Goal: Task Accomplishment & Management: Use online tool/utility

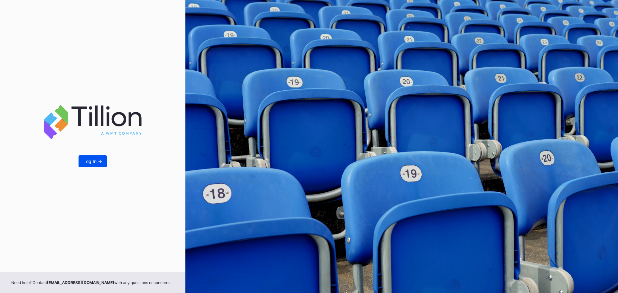
click at [100, 165] on button "Log In ->" at bounding box center [93, 162] width 28 height 12
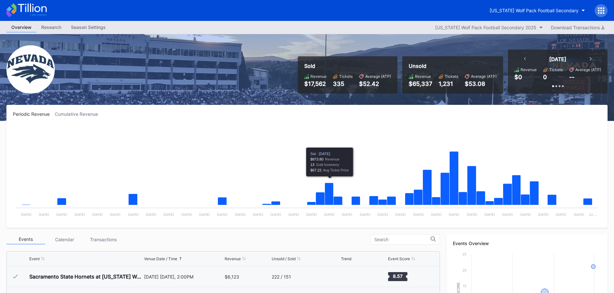
scroll to position [161, 0]
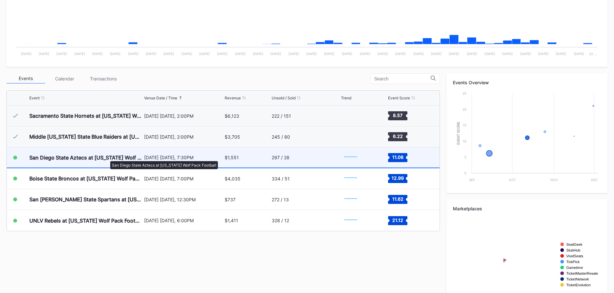
click at [107, 158] on div "San Diego State Aztecs at [US_STATE] Wolf Pack Football" at bounding box center [85, 158] width 113 height 6
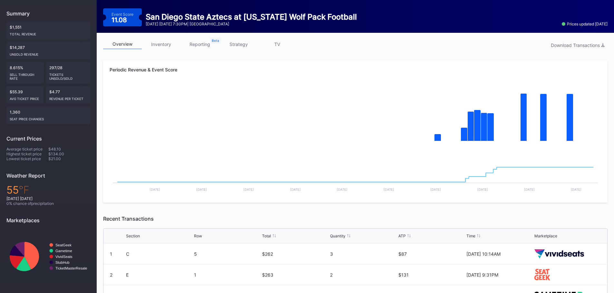
scroll to position [27, 0]
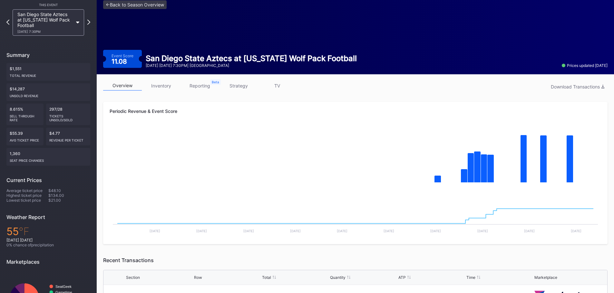
click at [165, 89] on link "inventory" at bounding box center [161, 86] width 39 height 10
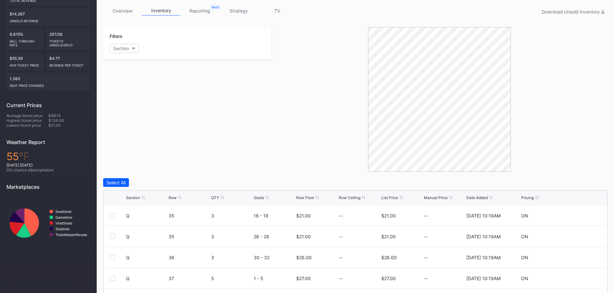
scroll to position [183, 0]
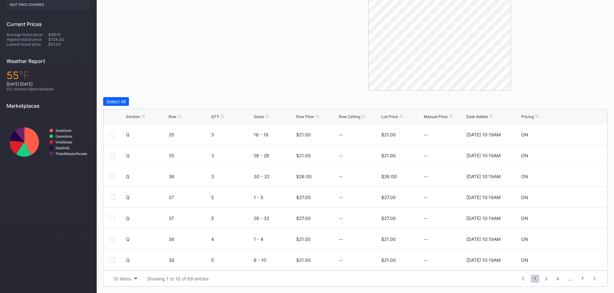
click at [295, 114] on div "Section Row QTY Seats Row Floor Row Ceiling List Price Manual Price Date Added …" at bounding box center [354, 117] width 503 height 15
click at [385, 116] on div "List Price" at bounding box center [389, 116] width 17 height 5
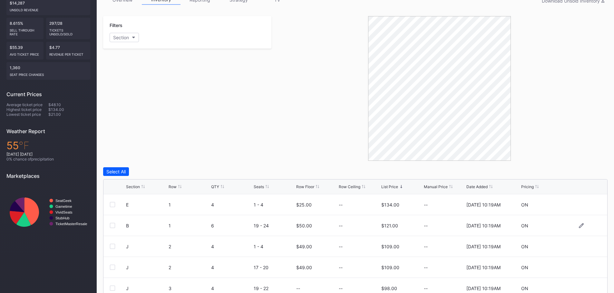
scroll to position [22, 0]
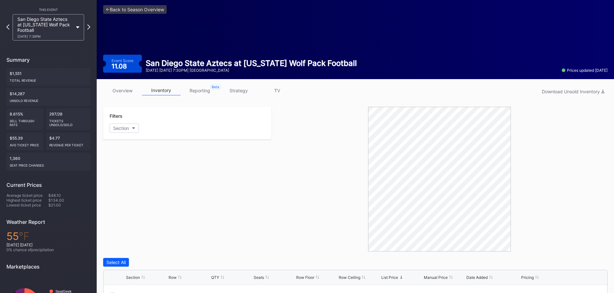
click at [120, 79] on div "<- Back to Season Overview Event Score 11.08 San Diego State Aztecs at Nevada W…" at bounding box center [355, 39] width 517 height 81
click at [118, 93] on link "overview" at bounding box center [122, 91] width 39 height 10
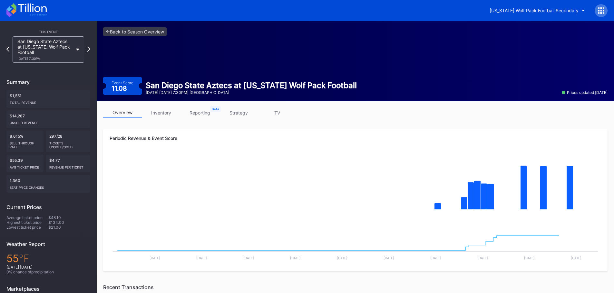
click at [36, 12] on icon at bounding box center [32, 8] width 29 height 9
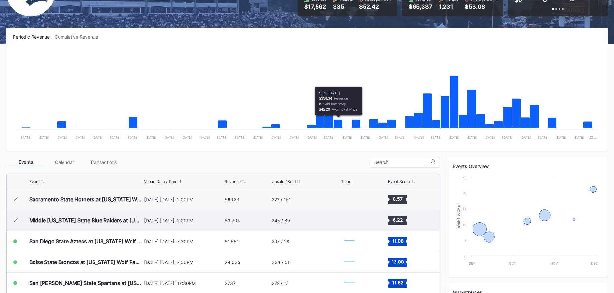
scroll to position [193, 0]
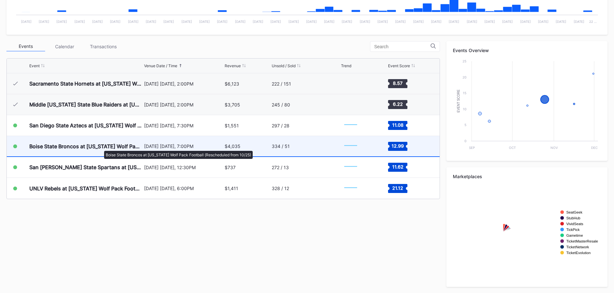
click at [101, 148] on div "Boise State Broncos at [US_STATE] Wolf Pack Football (Rescheduled from 10/25)" at bounding box center [85, 146] width 113 height 6
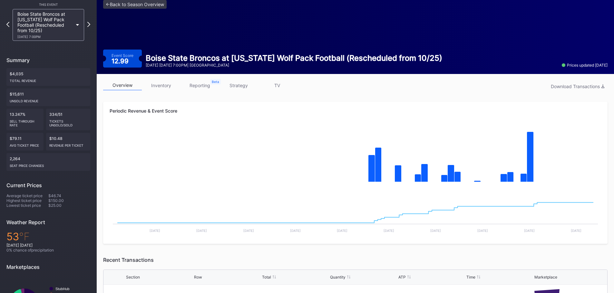
scroll to position [27, 0]
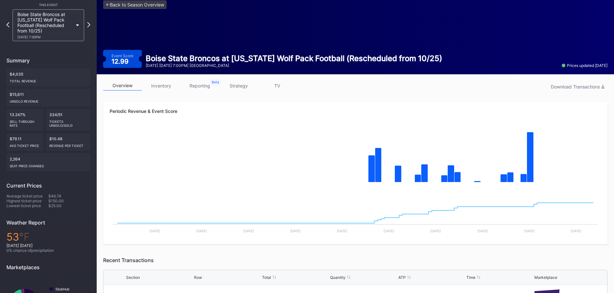
click at [175, 88] on link "inventory" at bounding box center [161, 86] width 39 height 10
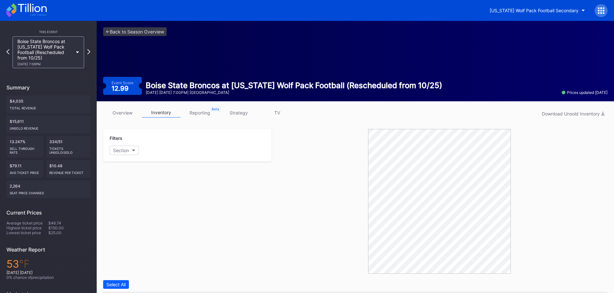
scroll to position [183, 0]
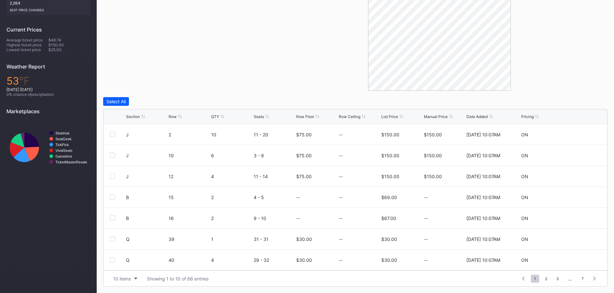
click at [307, 115] on div "Row Floor" at bounding box center [305, 116] width 18 height 5
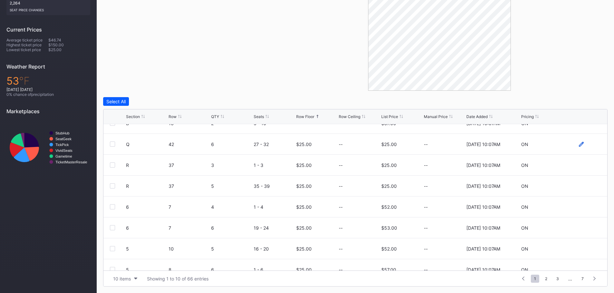
click at [579, 144] on icon at bounding box center [581, 144] width 5 height 5
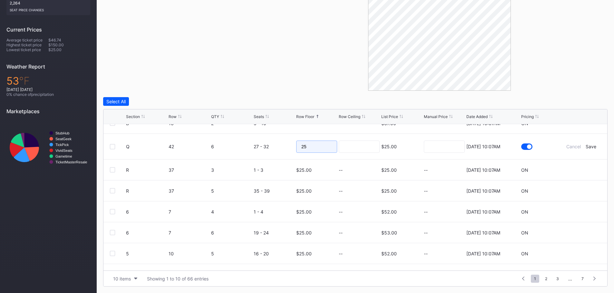
click at [331, 149] on input "25" at bounding box center [316, 147] width 41 height 12
type input "23"
click at [586, 147] on div "Save" at bounding box center [590, 146] width 11 height 5
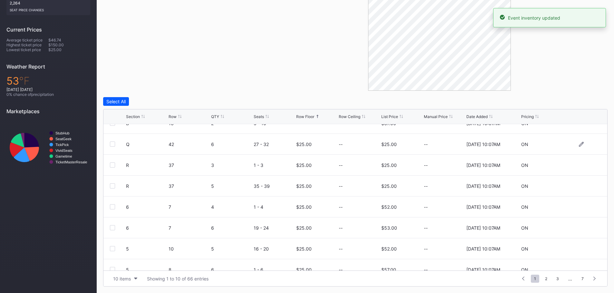
scroll to position [0, 0]
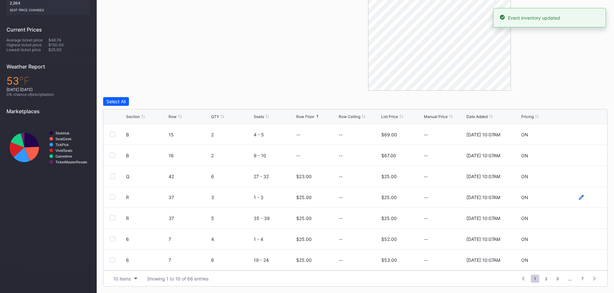
click at [579, 199] on icon at bounding box center [581, 197] width 5 height 5
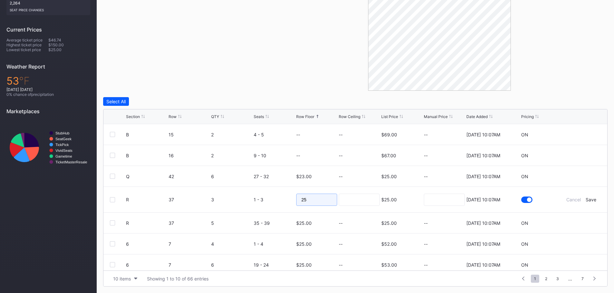
click at [320, 201] on input "25" at bounding box center [316, 200] width 41 height 12
type input "23"
click at [357, 202] on input at bounding box center [359, 200] width 41 height 12
click at [587, 199] on div "Save" at bounding box center [590, 199] width 11 height 5
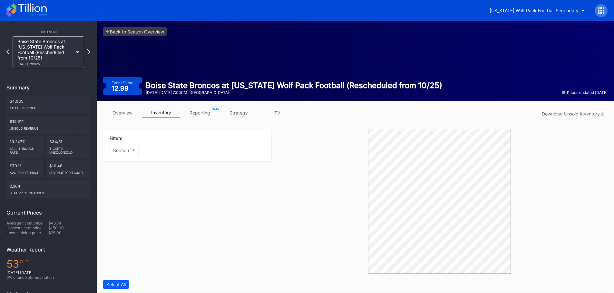
click at [27, 9] on icon at bounding box center [26, 10] width 40 height 14
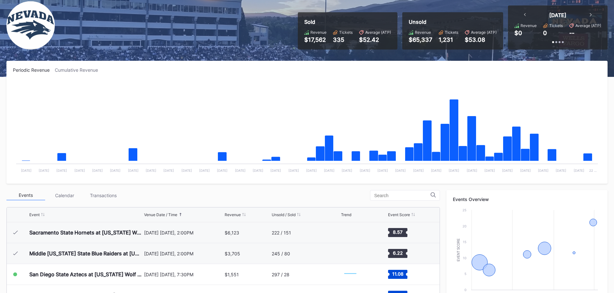
scroll to position [193, 0]
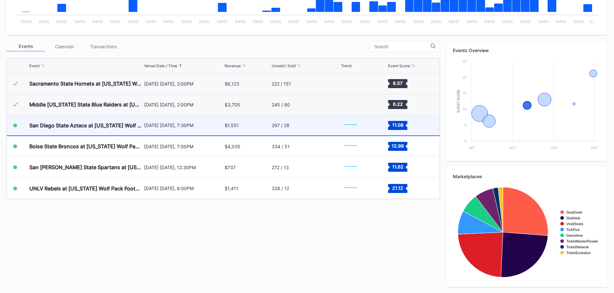
click at [52, 121] on div "San Diego State Aztecs at [US_STATE] Wolf Pack Football" at bounding box center [85, 125] width 113 height 20
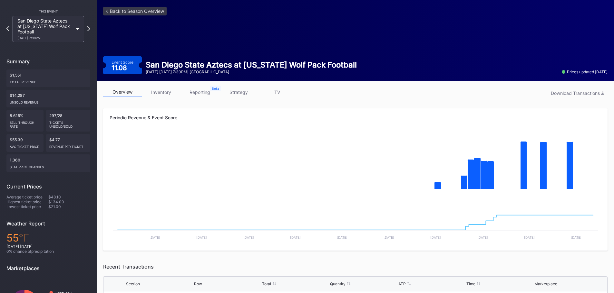
scroll to position [32, 0]
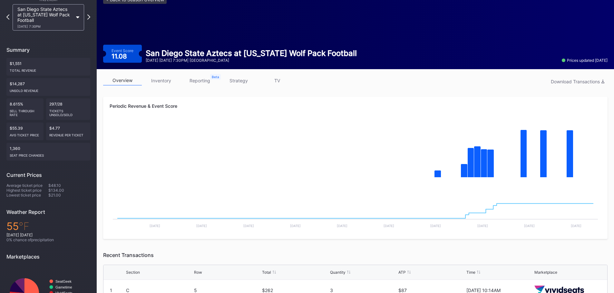
click at [159, 77] on link "inventory" at bounding box center [161, 81] width 39 height 10
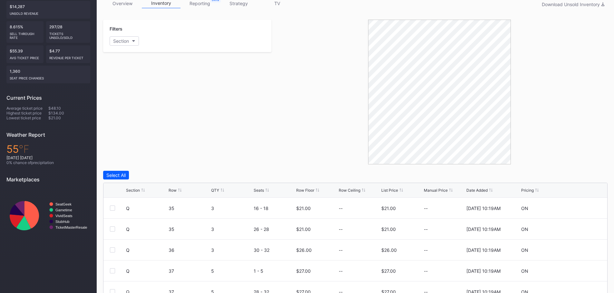
scroll to position [183, 0]
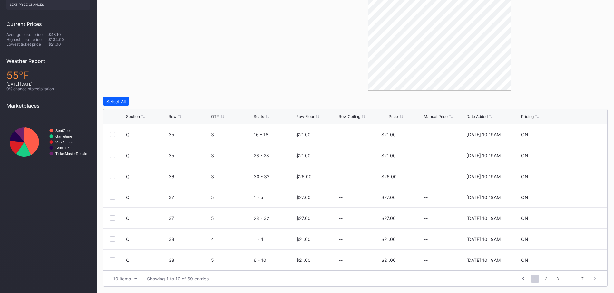
click at [310, 117] on div "Row Floor" at bounding box center [305, 116] width 18 height 5
click at [573, 137] on div at bounding box center [581, 134] width 39 height 5
click at [576, 131] on div "Q 35 3 16 - 18 $21.00 -- $21.00 -- 8/20/2025 10:19AM ON" at bounding box center [354, 134] width 503 height 21
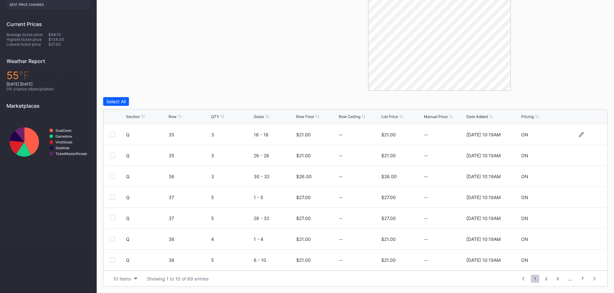
click at [579, 137] on div at bounding box center [581, 134] width 5 height 5
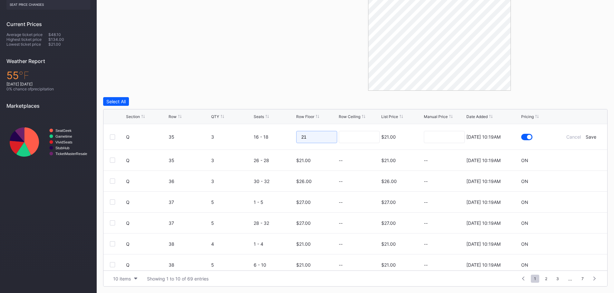
click at [333, 137] on input "21" at bounding box center [316, 137] width 41 height 12
type input "20"
drag, startPoint x: 354, startPoint y: 137, endPoint x: 412, endPoint y: 148, distance: 58.8
click at [355, 137] on input at bounding box center [359, 137] width 41 height 12
click at [588, 137] on div "Save" at bounding box center [590, 136] width 11 height 5
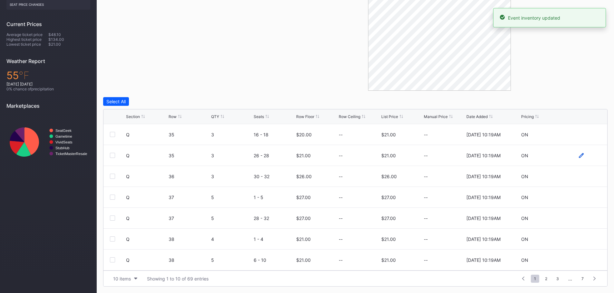
click at [579, 154] on icon at bounding box center [581, 155] width 5 height 5
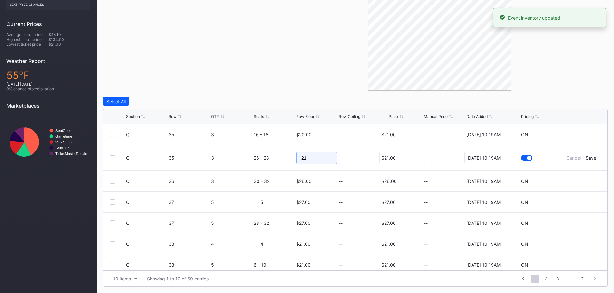
click at [315, 160] on input "21" at bounding box center [316, 158] width 41 height 12
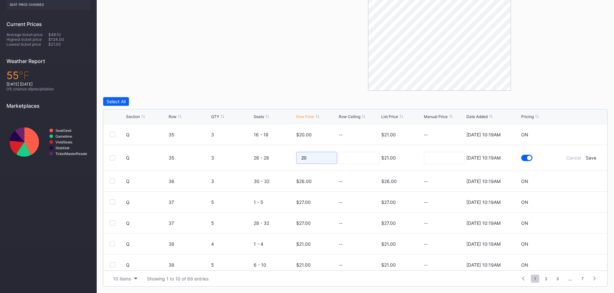
type input "20"
drag, startPoint x: 353, startPoint y: 155, endPoint x: 411, endPoint y: 160, distance: 58.2
click at [353, 155] on input at bounding box center [359, 158] width 41 height 12
click at [588, 158] on div "Save" at bounding box center [590, 157] width 11 height 5
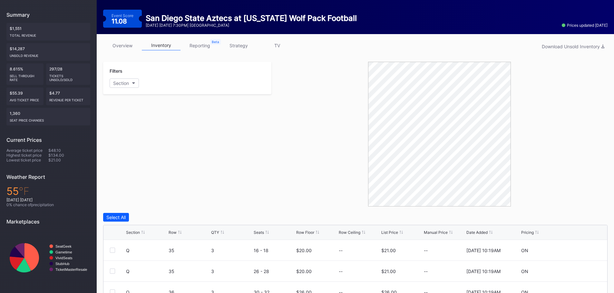
scroll to position [0, 0]
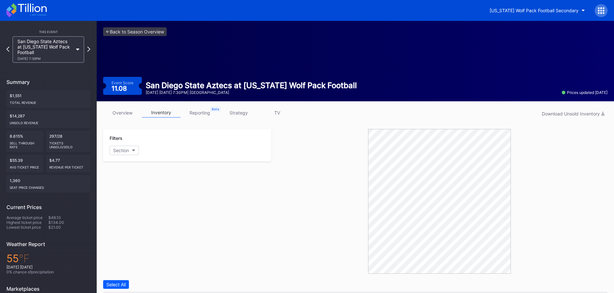
click at [37, 16] on icon at bounding box center [26, 10] width 40 height 14
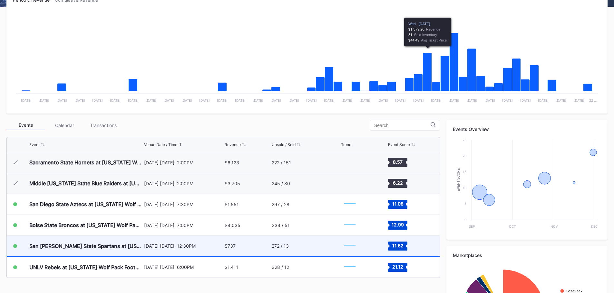
scroll to position [194, 0]
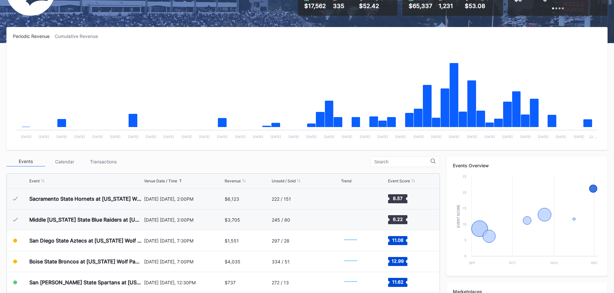
scroll to position [65, 0]
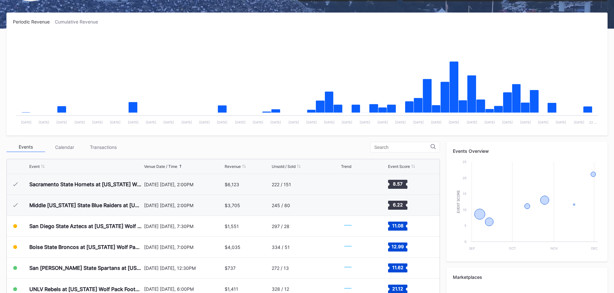
scroll to position [161, 0]
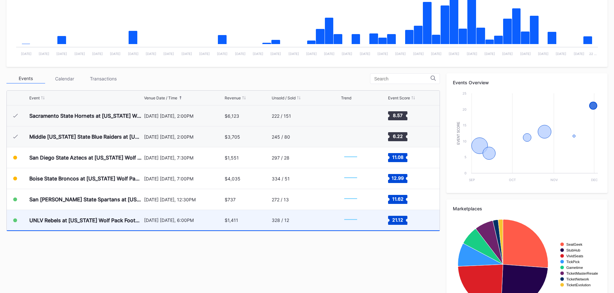
click at [250, 218] on div "$1,411" at bounding box center [247, 220] width 45 height 20
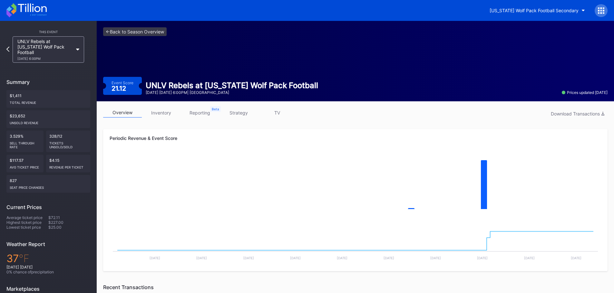
click at [159, 110] on link "inventory" at bounding box center [161, 113] width 39 height 10
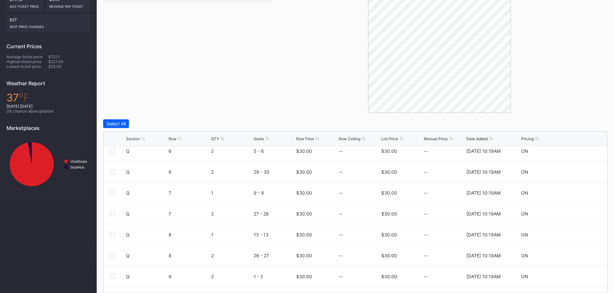
scroll to position [63, 0]
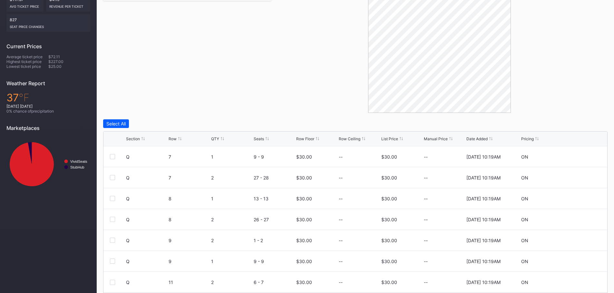
click at [143, 23] on div "Filters Section" at bounding box center [187, 40] width 168 height 145
